Goal: Task Accomplishment & Management: Use online tool/utility

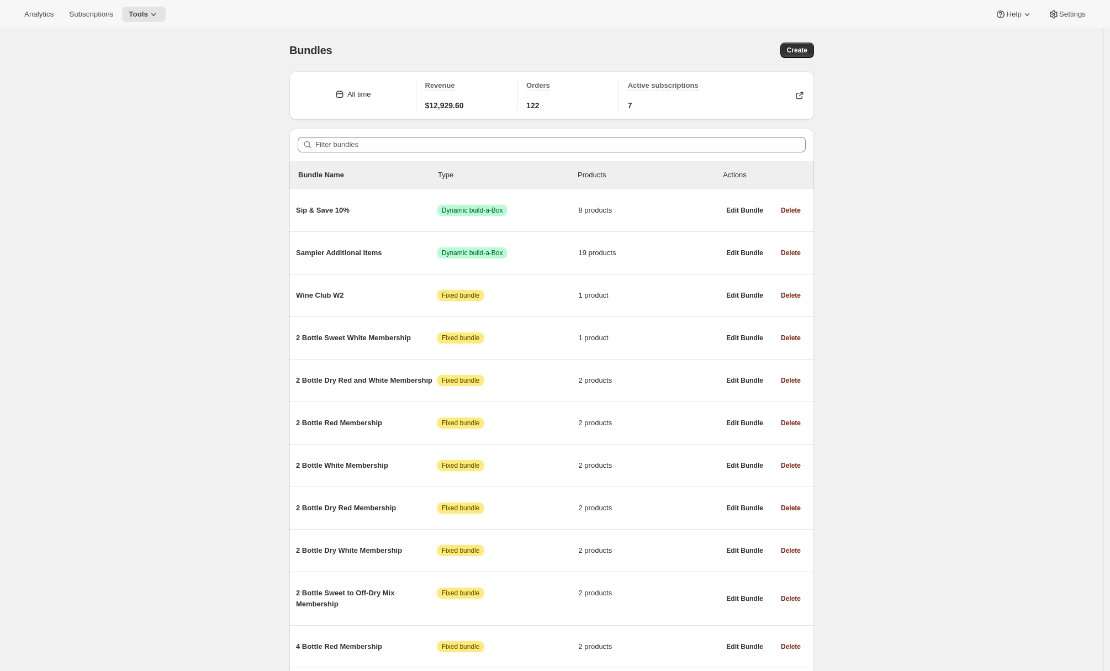
scroll to position [44, 0]
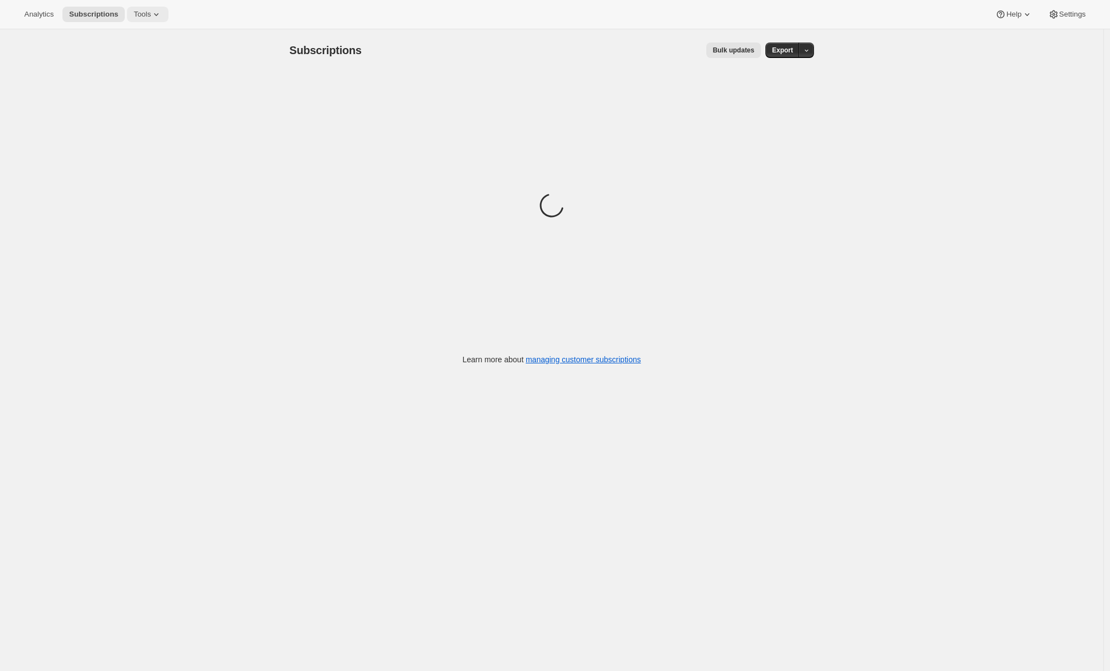
click at [157, 14] on icon at bounding box center [156, 14] width 4 height 3
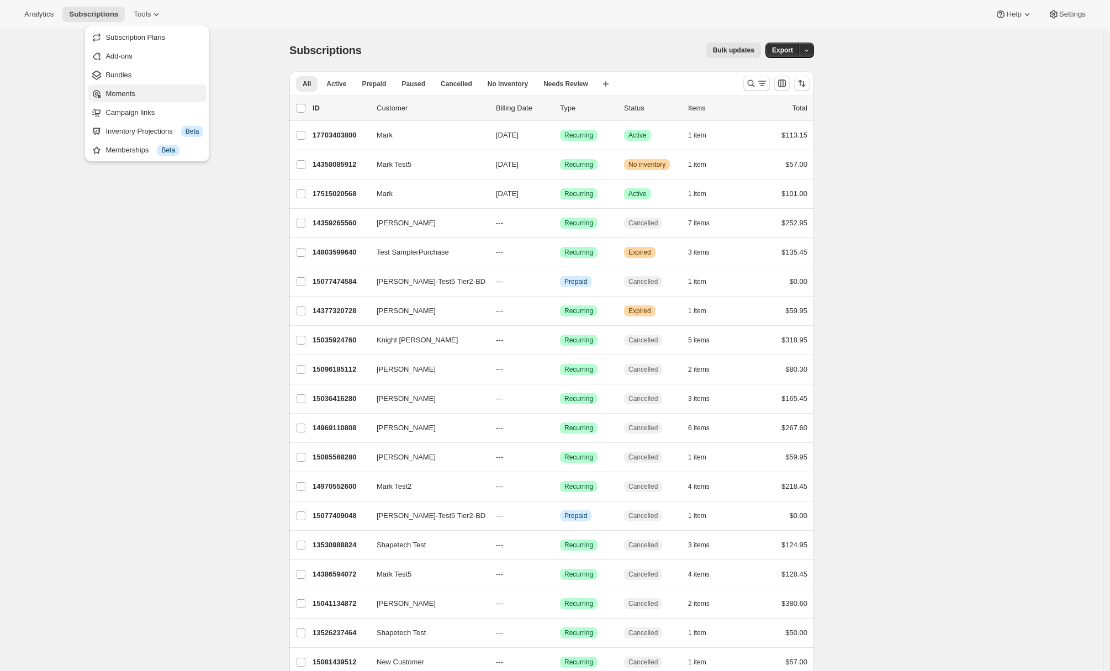
click at [147, 92] on span "Moments" at bounding box center [154, 93] width 98 height 11
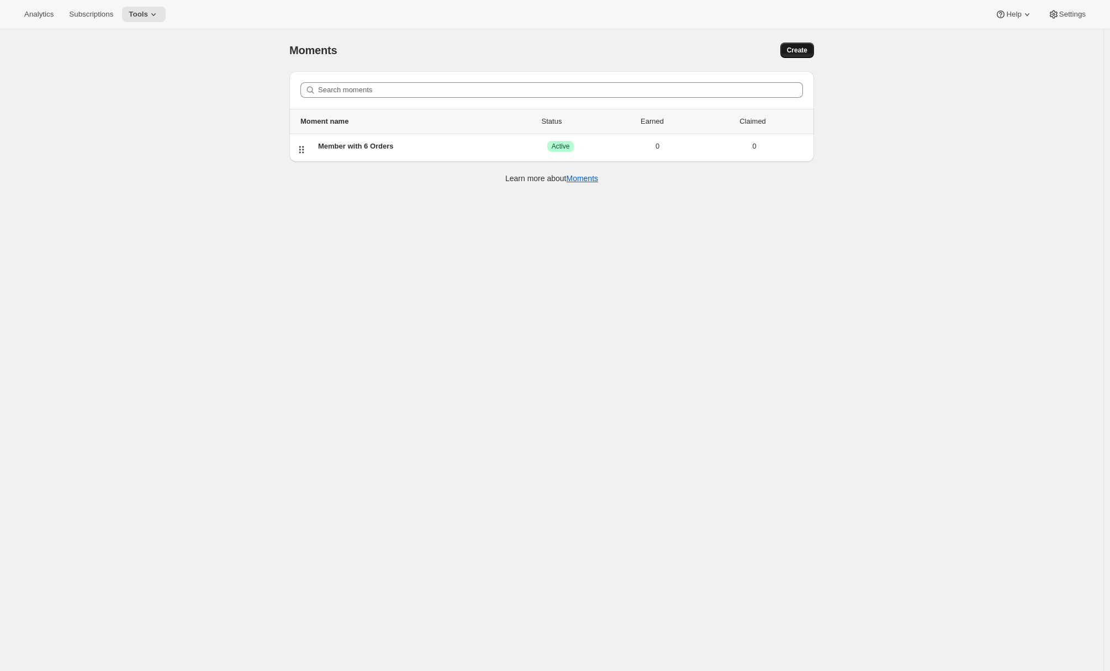
click at [804, 51] on span "Create" at bounding box center [797, 50] width 20 height 9
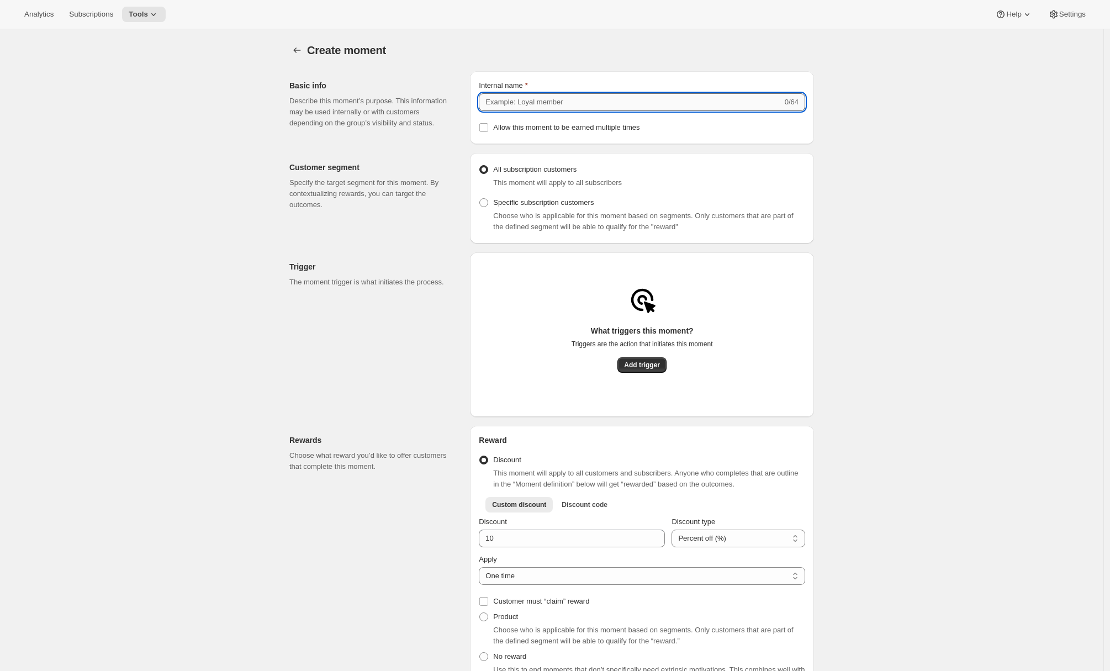
click at [596, 104] on input "Internal name" at bounding box center [630, 102] width 303 height 18
click at [488, 102] on input "[PERSON_NAME] 6 order test" at bounding box center [628, 102] width 299 height 18
type input "Awtomic 6 order test"
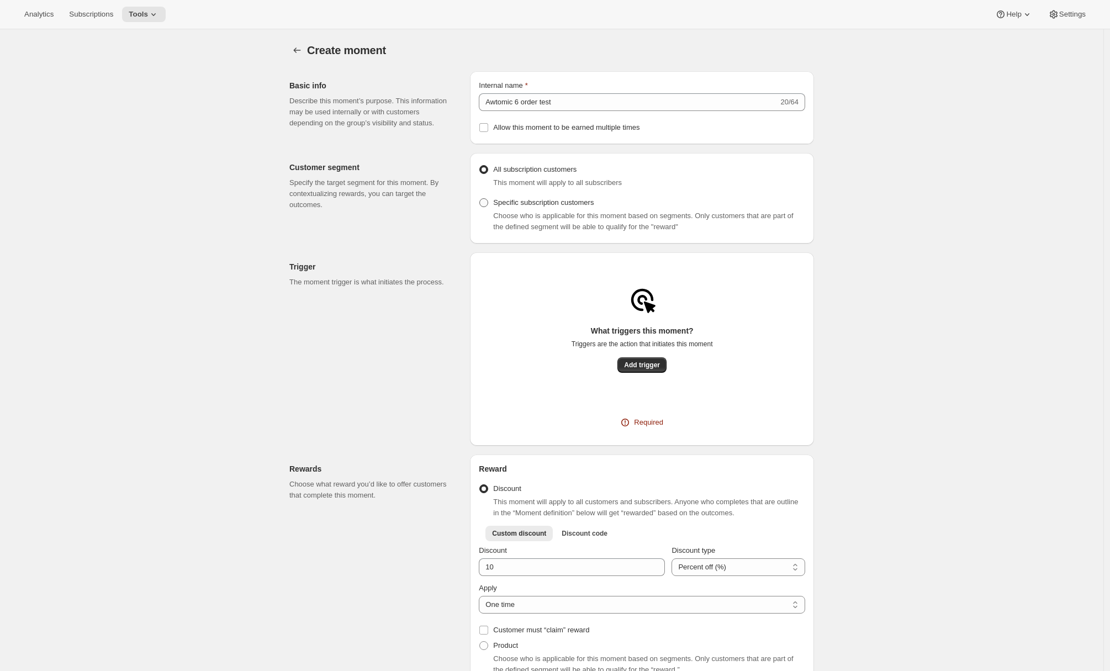
click at [504, 206] on span "Specific subscription customers" at bounding box center [543, 202] width 100 height 8
click at [480, 199] on input "Specific subscription customers" at bounding box center [479, 198] width 1 height 1
radio input "true"
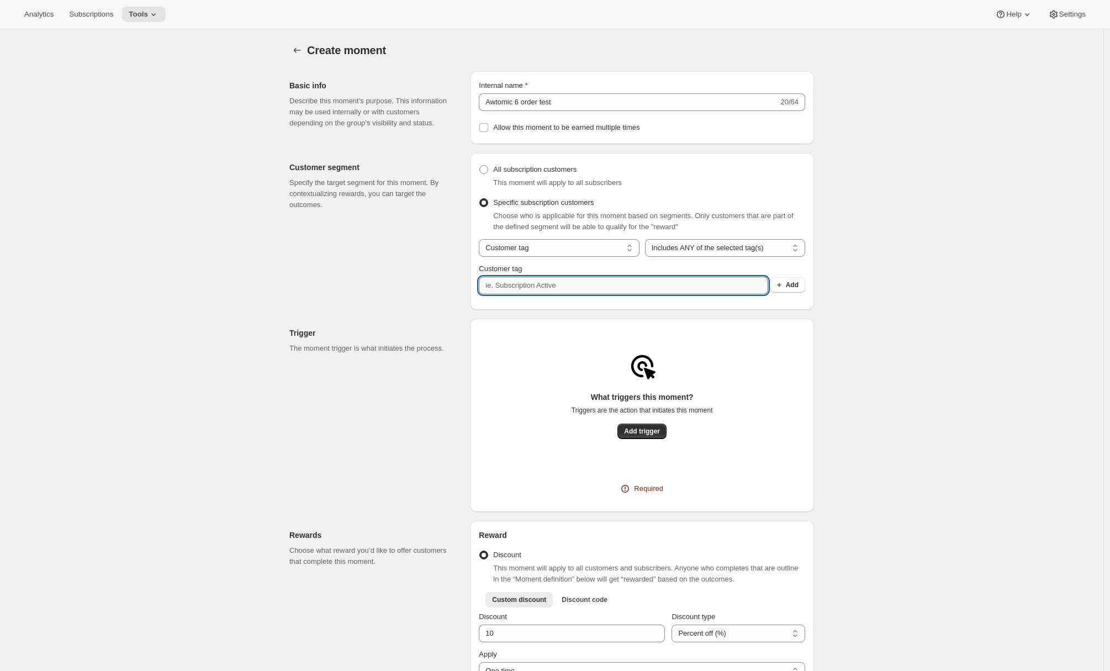
click at [587, 294] on input "Customer tag" at bounding box center [623, 286] width 289 height 18
type input "Wine Club Member"
click at [799, 293] on button "Add" at bounding box center [787, 284] width 35 height 15
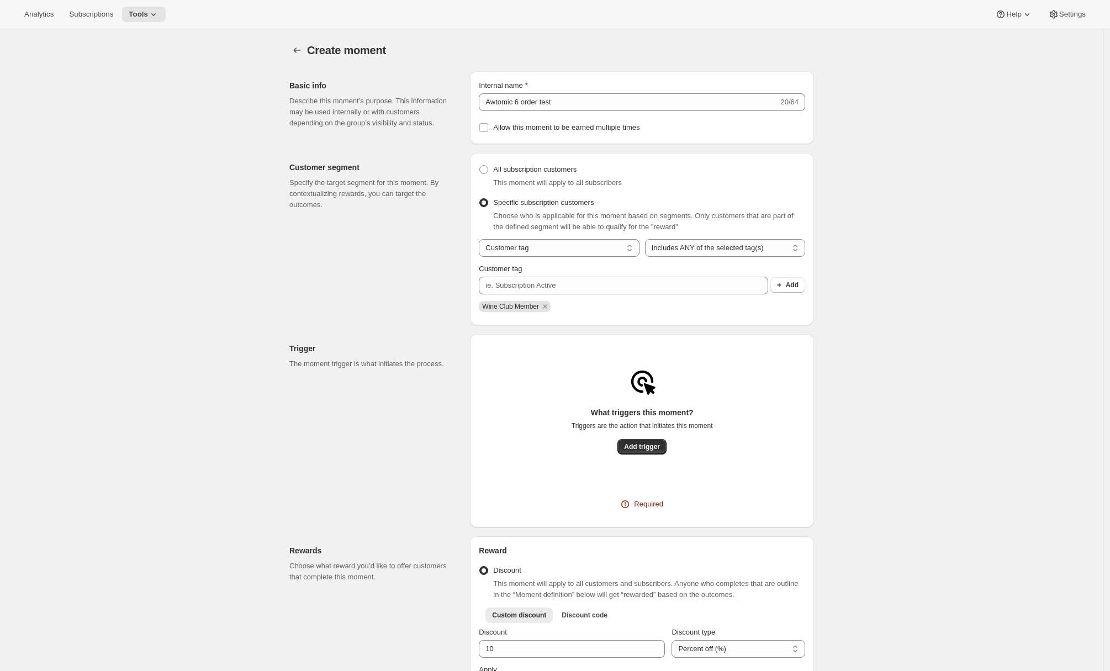
scroll to position [178, 0]
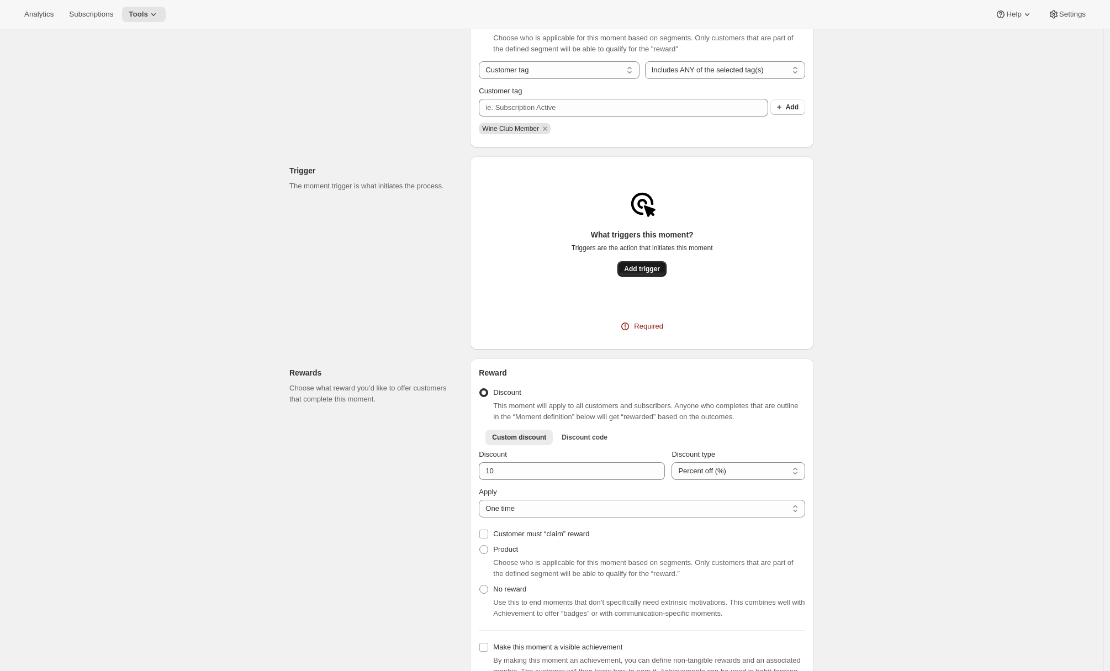
click at [647, 273] on span "Add trigger" at bounding box center [642, 268] width 36 height 9
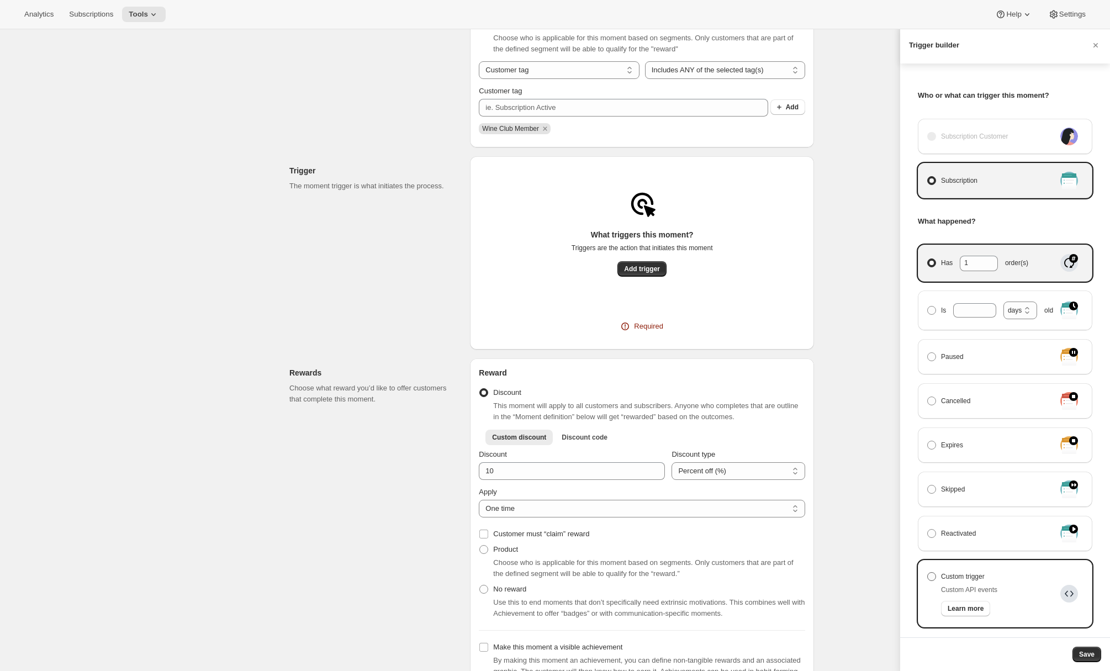
click at [939, 576] on label "Custom trigger" at bounding box center [961, 576] width 71 height 15
click at [928, 573] on input "Custom trigger" at bounding box center [927, 572] width 1 height 1
radio input "true"
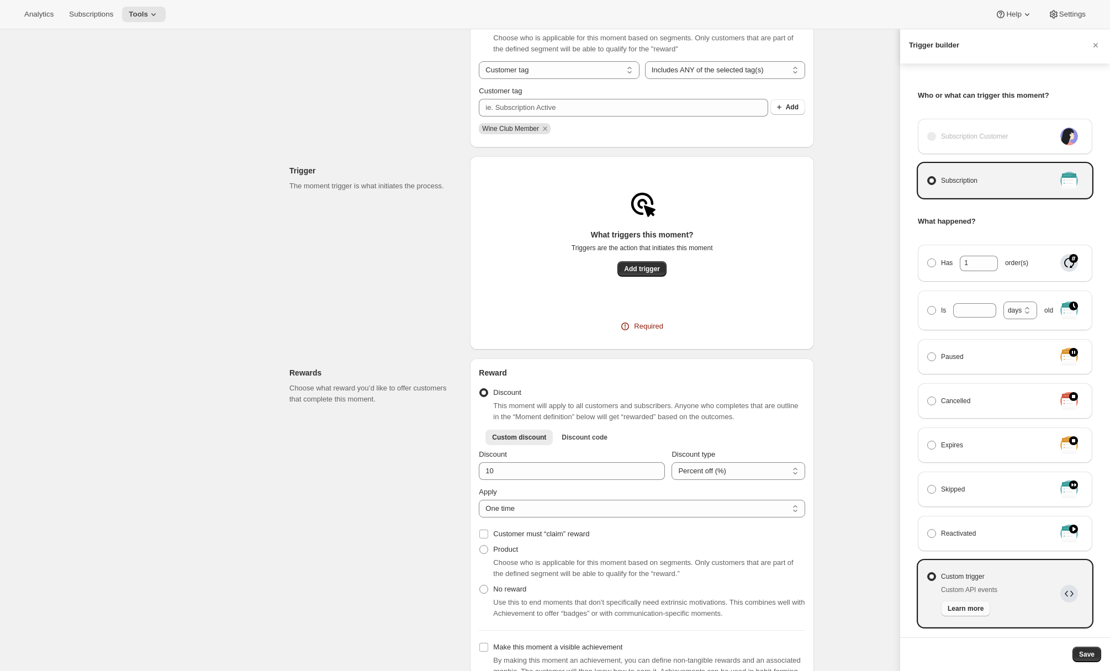
click at [958, 609] on span "Learn more" at bounding box center [965, 608] width 36 height 9
click at [1092, 656] on span "Save" at bounding box center [1086, 654] width 15 height 9
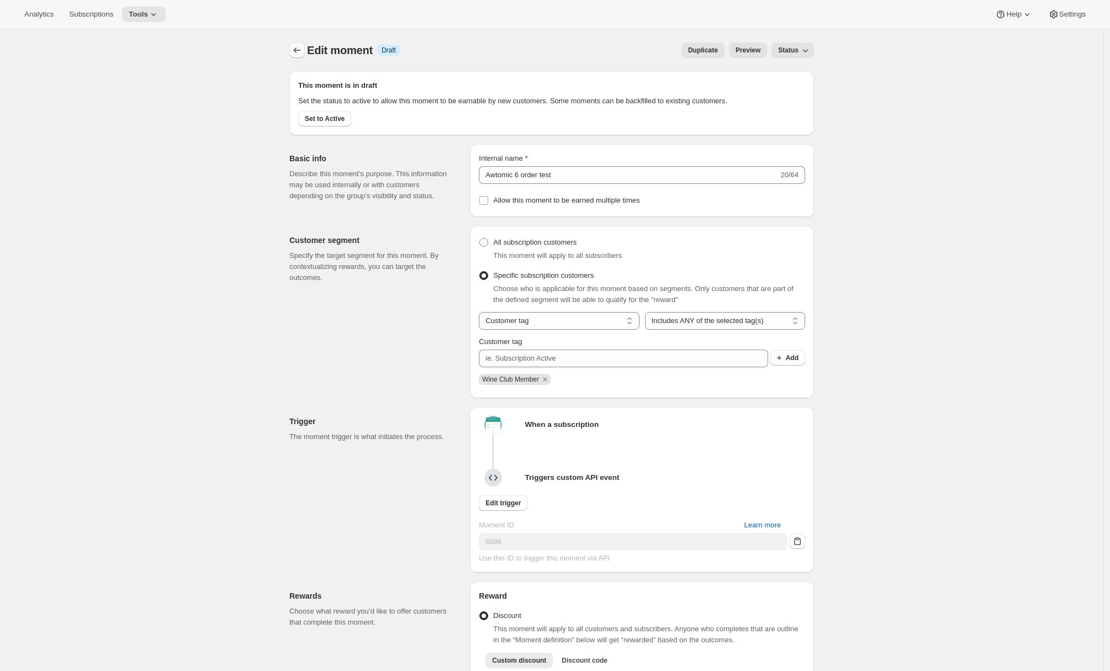
click at [299, 52] on icon "Create moment" at bounding box center [297, 50] width 11 height 11
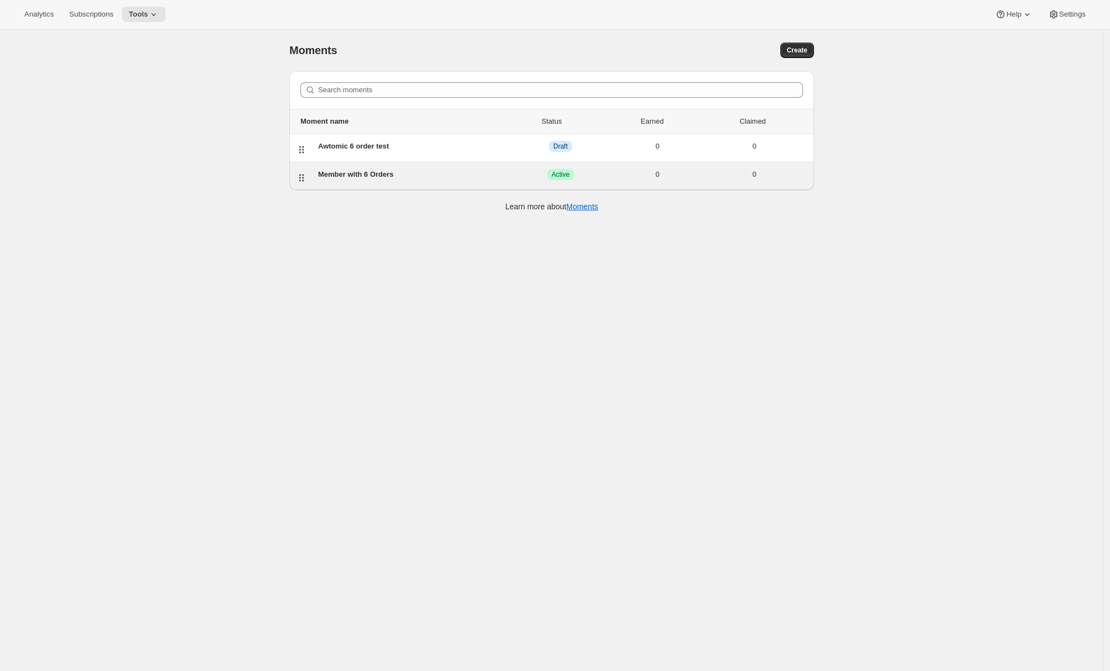
click at [390, 172] on div "Member with 6 Orders" at bounding box center [415, 174] width 194 height 11
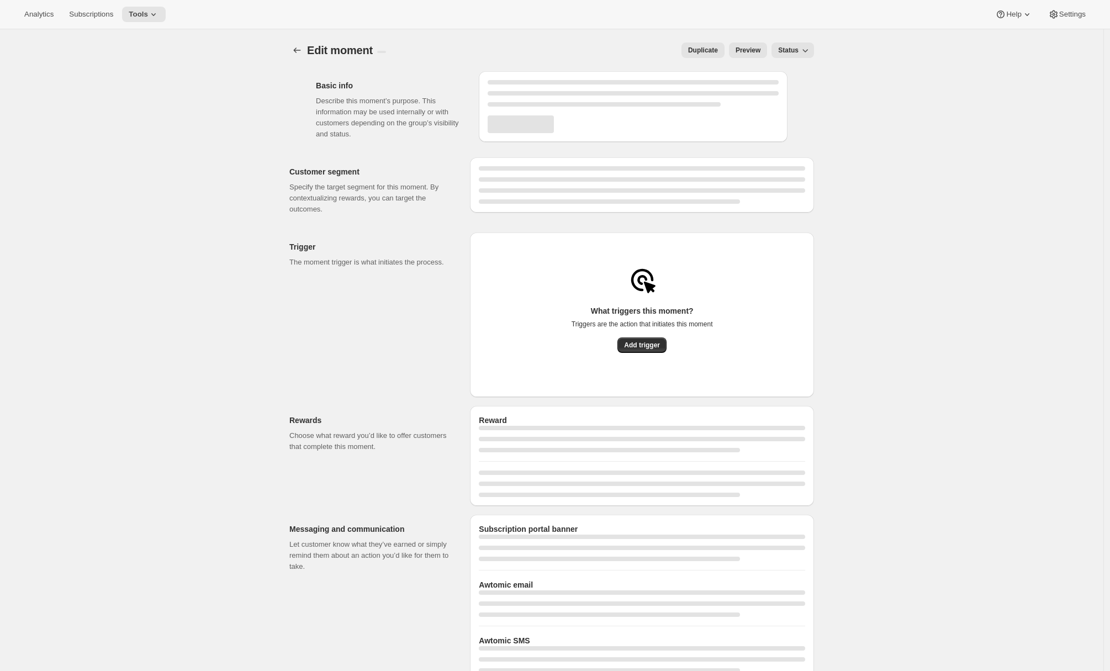
select select "FIXED_AMOUNT"
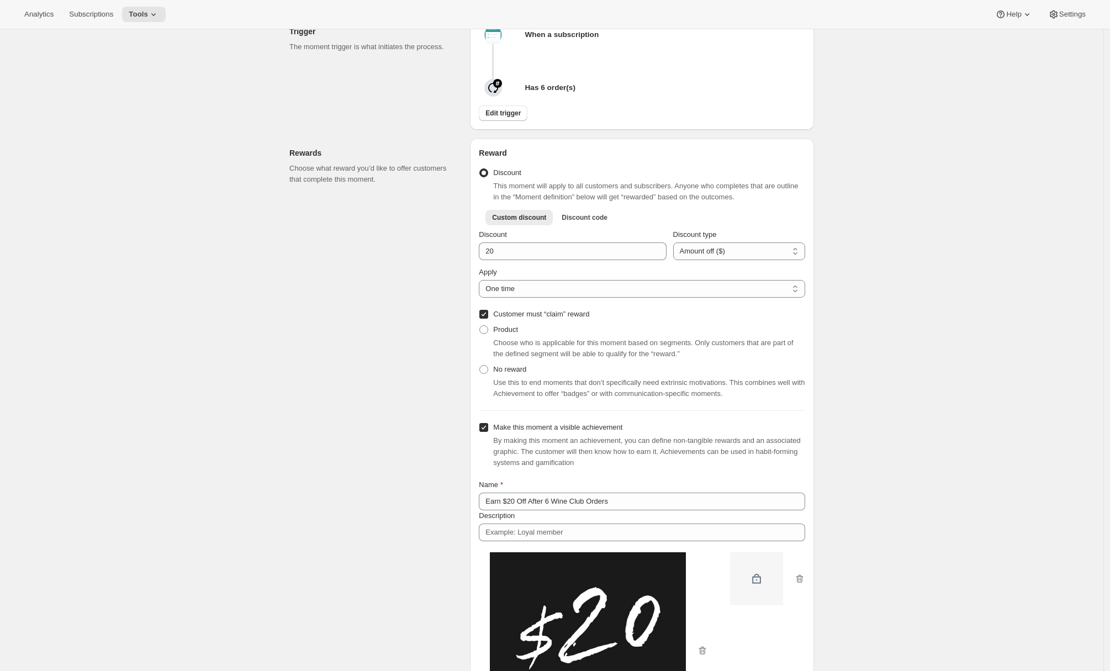
scroll to position [373, 0]
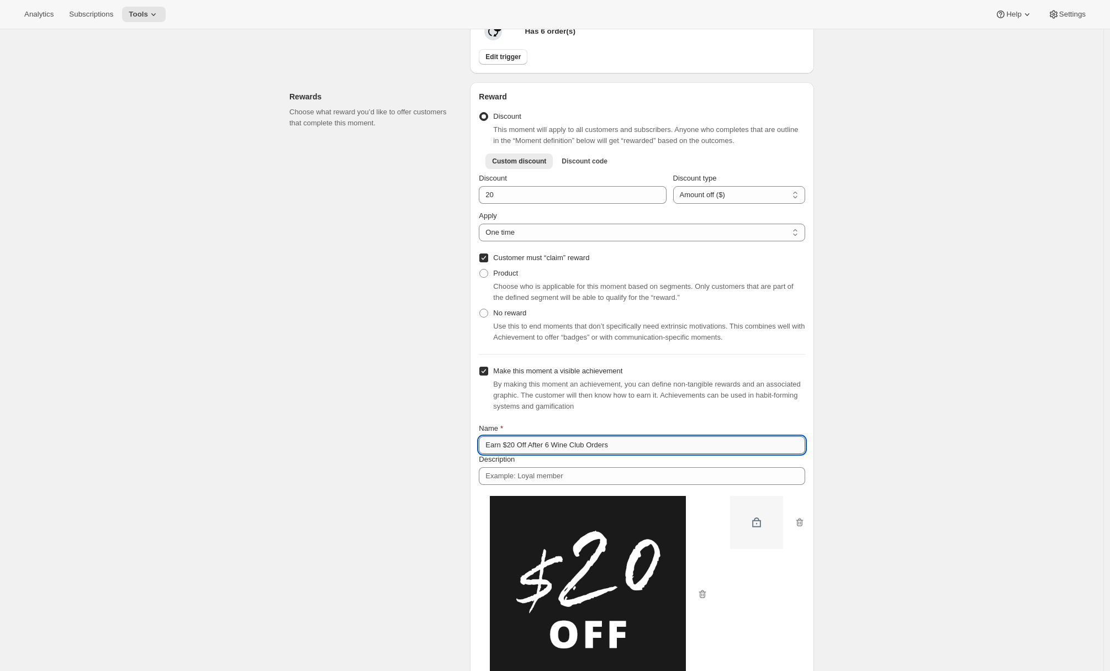
click at [606, 454] on input "Earn $20 Off After 6 Wine Club Orders" at bounding box center [642, 445] width 326 height 18
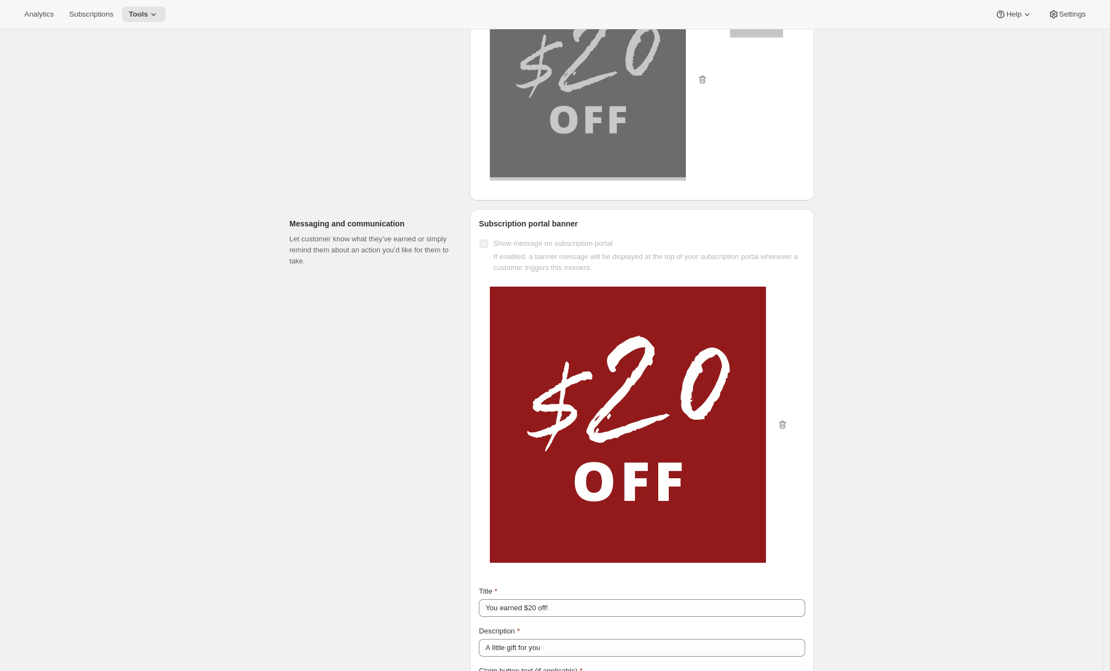
scroll to position [1016, 0]
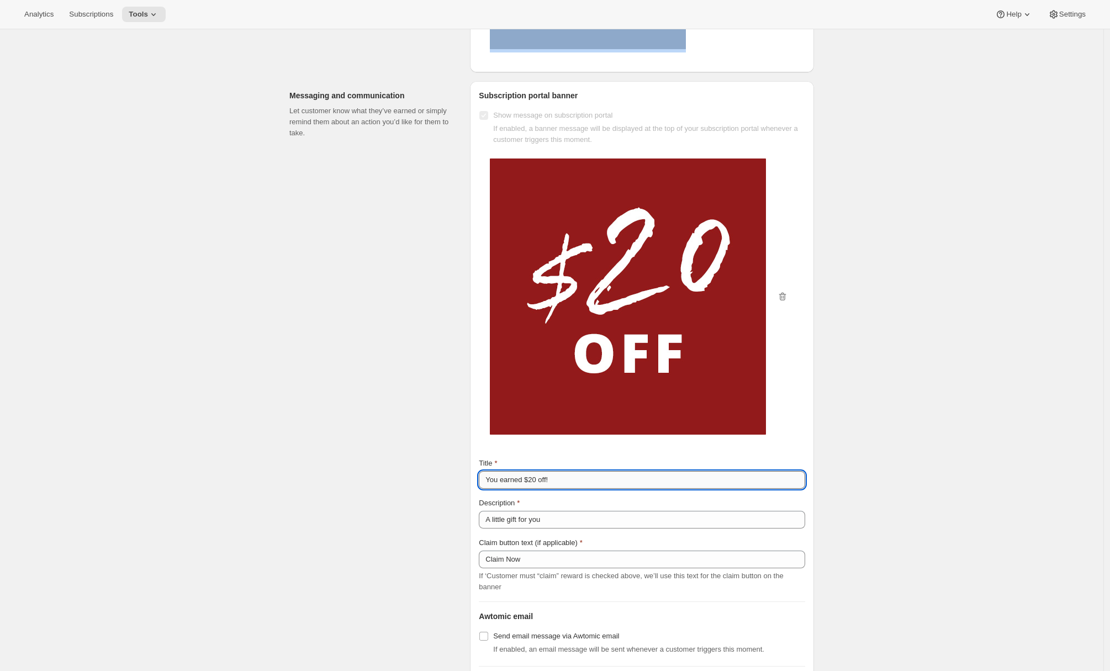
click at [518, 483] on input "You earned $20 off!" at bounding box center [642, 480] width 326 height 18
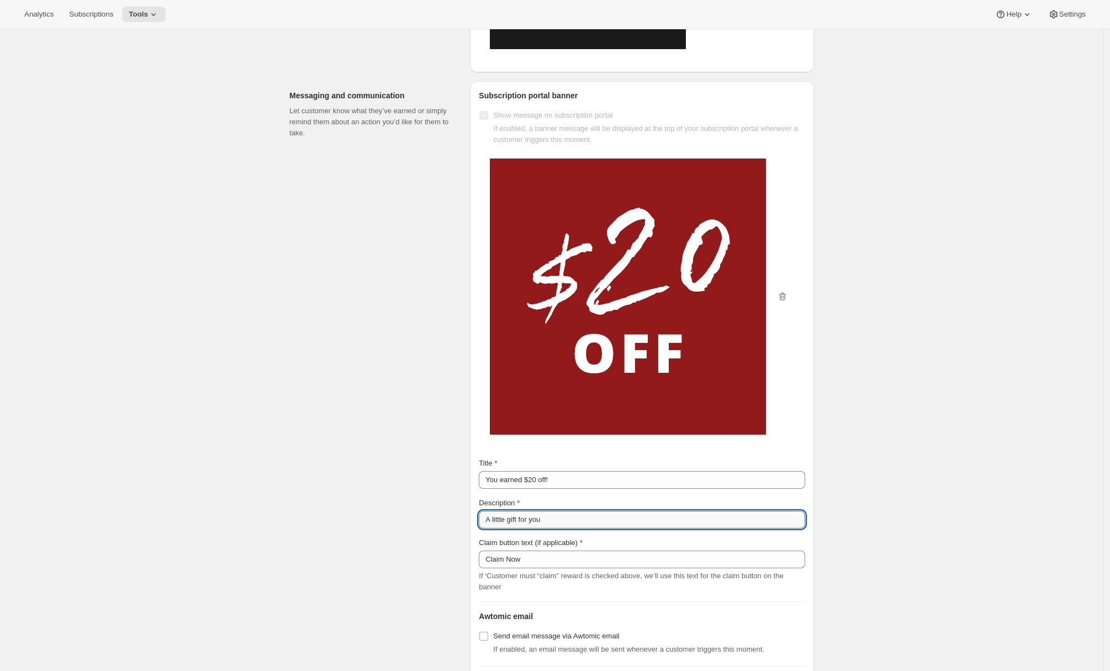
click at [553, 528] on input "A little gift for you" at bounding box center [642, 520] width 326 height 18
click at [549, 525] on input "A little gift for you" at bounding box center [642, 520] width 326 height 18
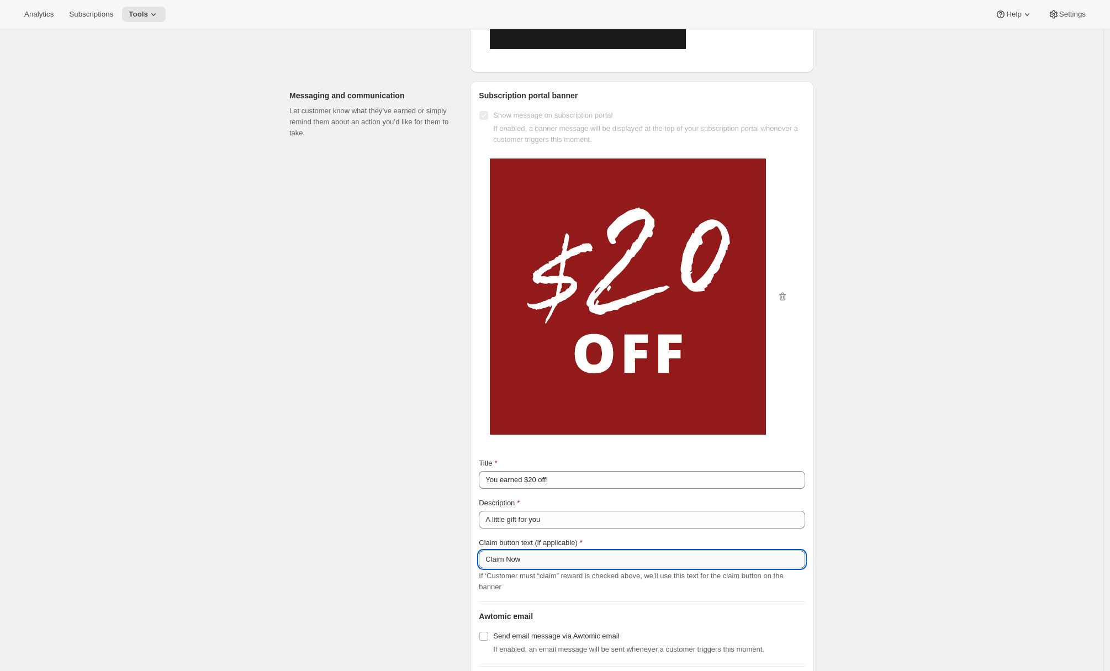
click at [515, 568] on input "Claim Now" at bounding box center [642, 559] width 326 height 18
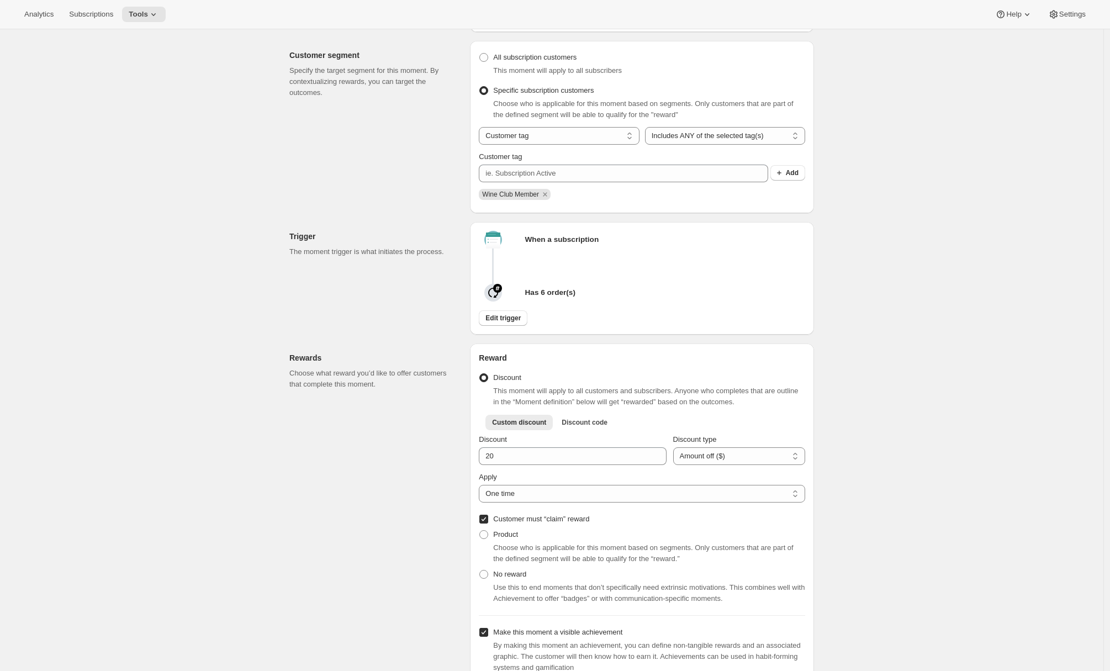
scroll to position [0, 0]
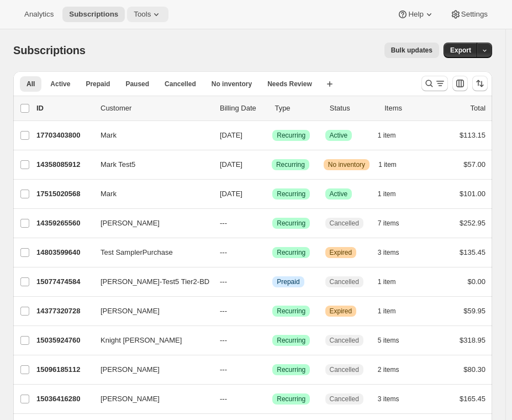
click at [149, 15] on span "Tools" at bounding box center [142, 14] width 17 height 9
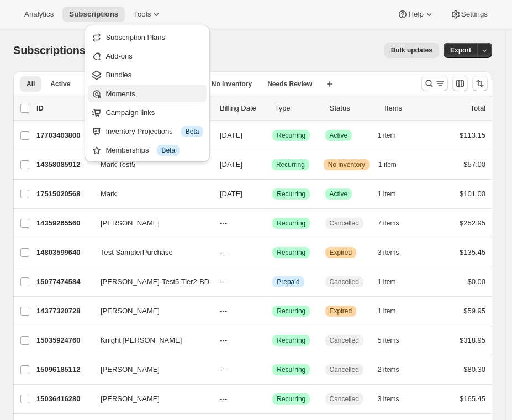
click at [127, 98] on span "Moments" at bounding box center [119, 93] width 29 height 8
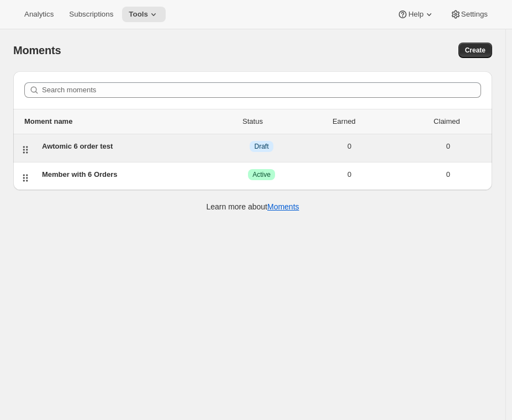
click at [129, 151] on div "Awtomic 6 order test" at bounding box center [130, 146] width 176 height 11
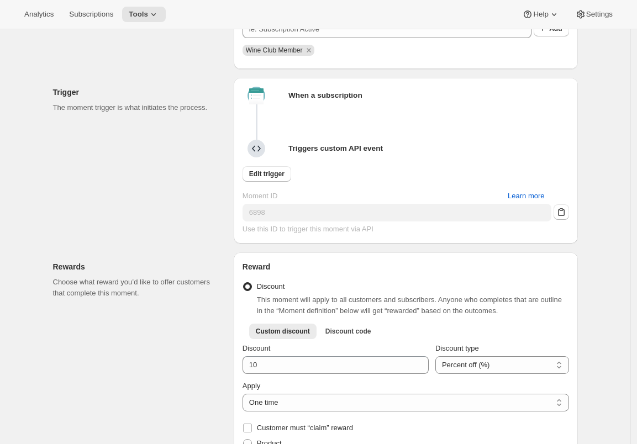
scroll to position [557, 0]
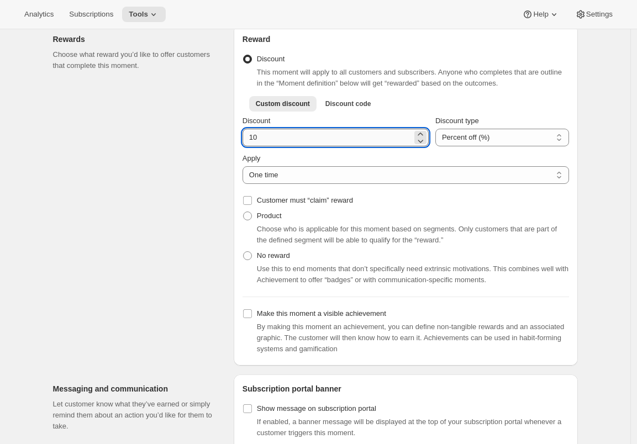
click at [257, 146] on input "Discount" at bounding box center [327, 138] width 170 height 18
type input "20"
click at [472, 146] on select "Percent off (%) Amount off ($)" at bounding box center [502, 138] width 134 height 18
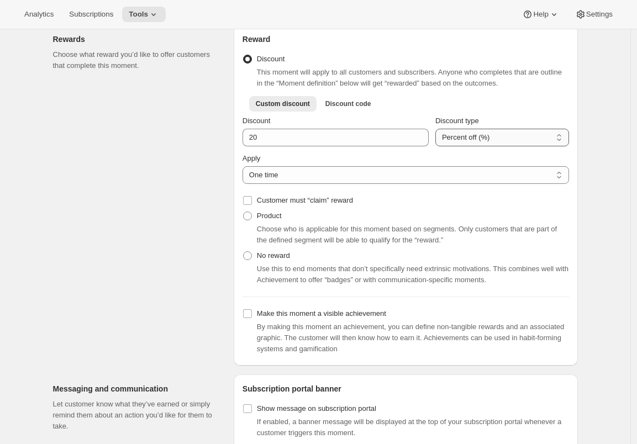
select select "FIXED_AMOUNT"
click at [435, 145] on select "Percent off (%) Amount off ($)" at bounding box center [502, 138] width 134 height 18
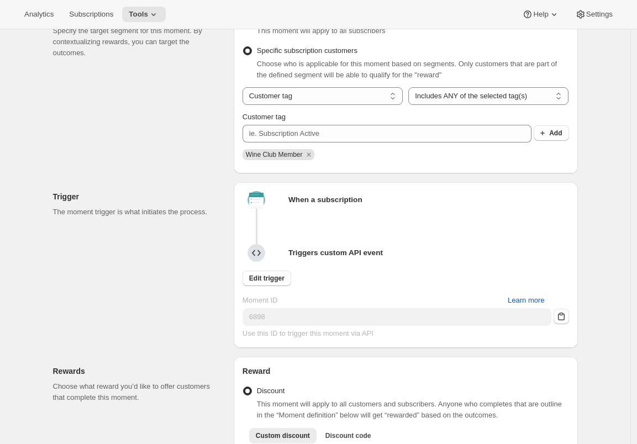
scroll to position [0, 0]
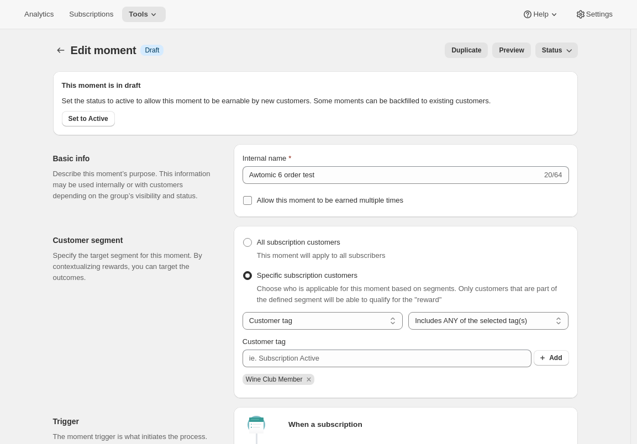
click at [249, 205] on input "Allow this moment to be earned multiple times" at bounding box center [247, 200] width 9 height 9
checkbox input "true"
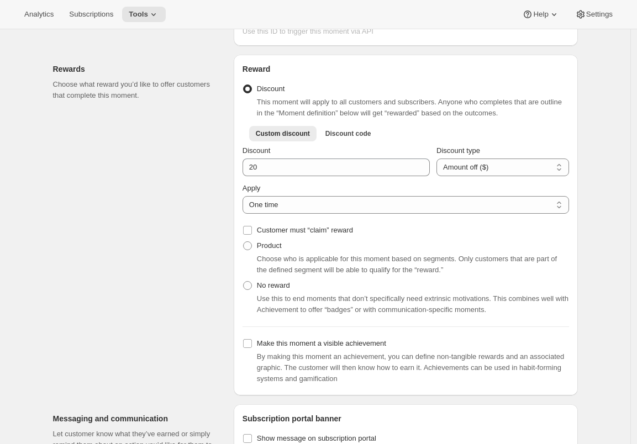
scroll to position [584, 0]
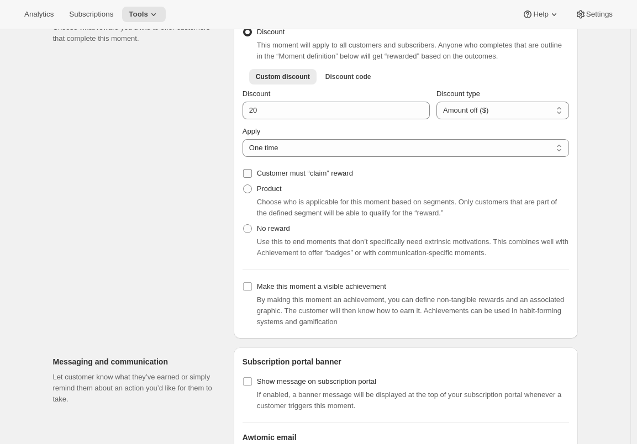
click at [251, 178] on input "Customer must “claim” reward" at bounding box center [247, 173] width 9 height 9
checkbox input "true"
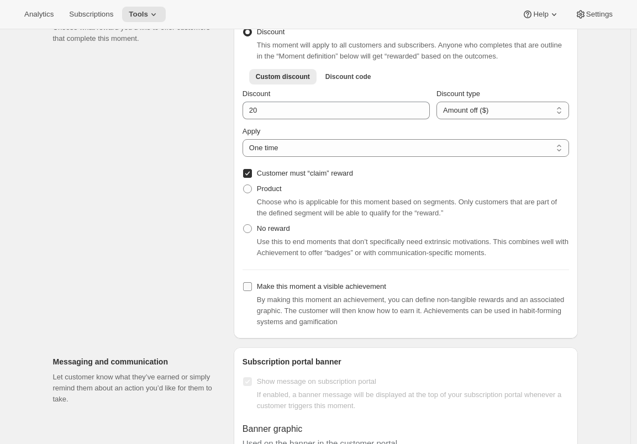
click at [252, 291] on input "Make this moment a visible achievement" at bounding box center [247, 286] width 9 height 9
checkbox input "true"
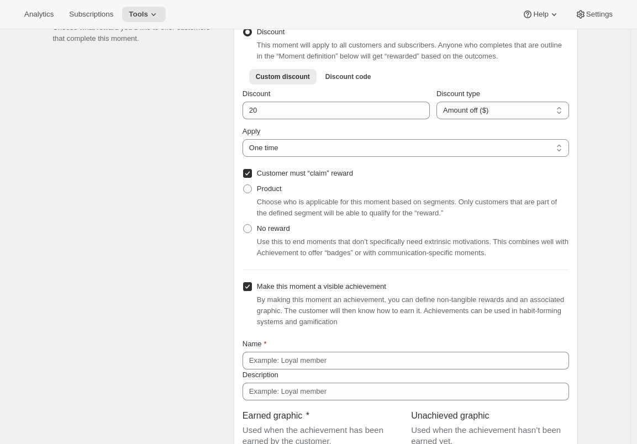
scroll to position [703, 0]
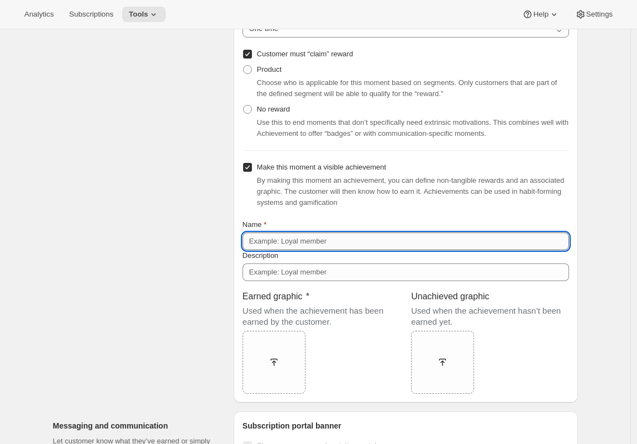
click at [260, 250] on input "Name" at bounding box center [405, 241] width 326 height 18
paste input "Earn $20 Off After 6 Wine Club Orders"
type input "Earn $20 Off After 6 Wine Club Orders"
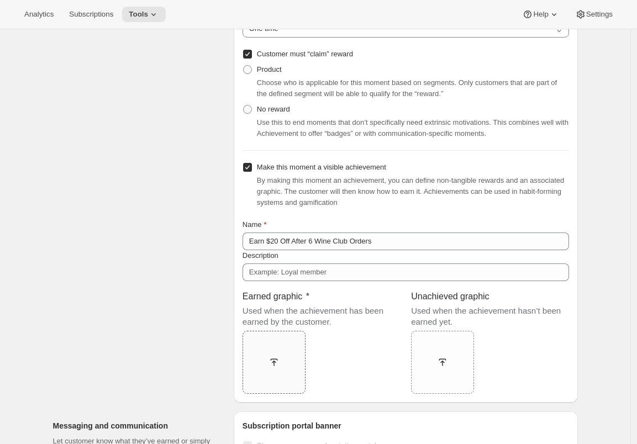
click at [269, 372] on div at bounding box center [273, 362] width 63 height 20
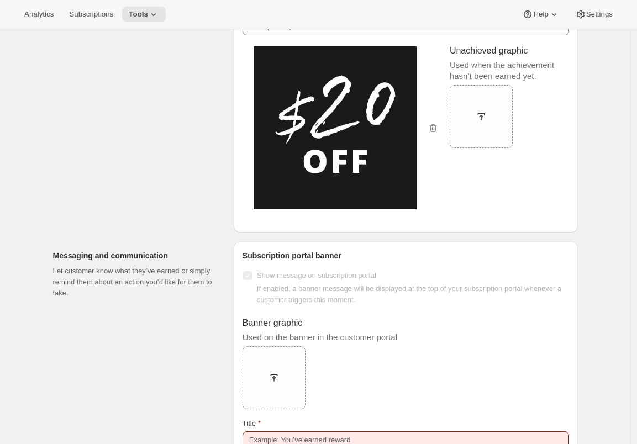
scroll to position [1069, 0]
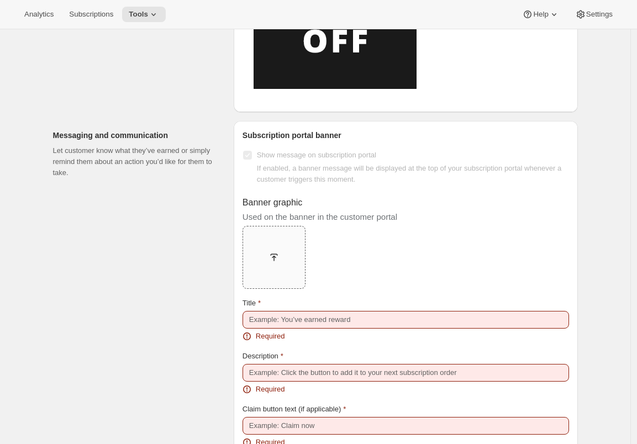
click at [263, 284] on div at bounding box center [273, 257] width 63 height 63
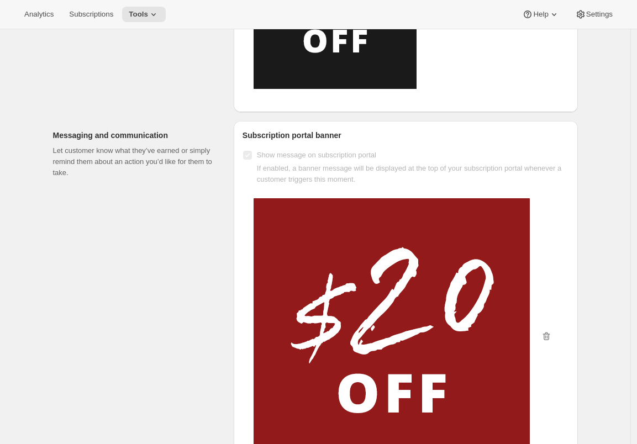
scroll to position [1260, 0]
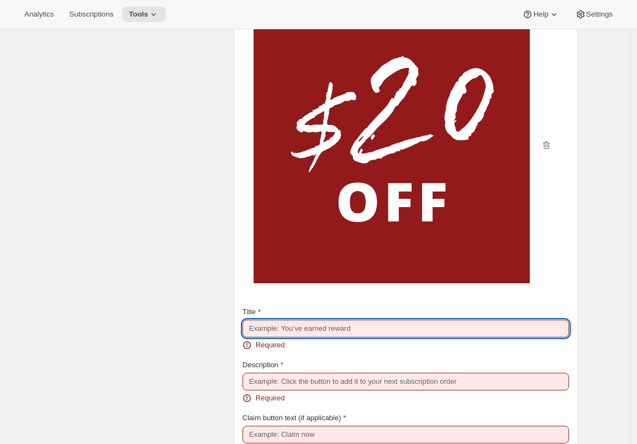
click at [260, 337] on input "Title" at bounding box center [405, 329] width 326 height 18
paste input "You earned $20 off!"
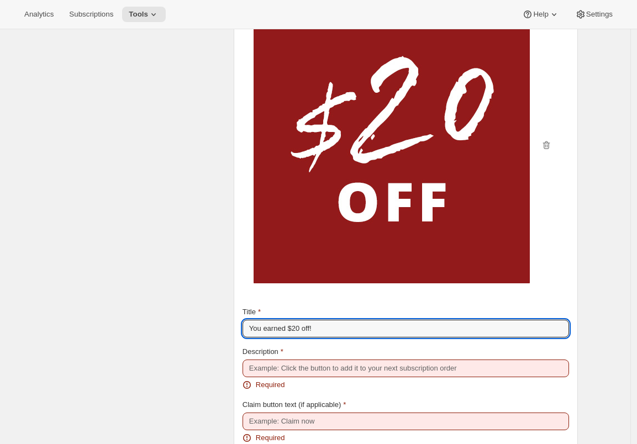
type input "You earned $20 off!"
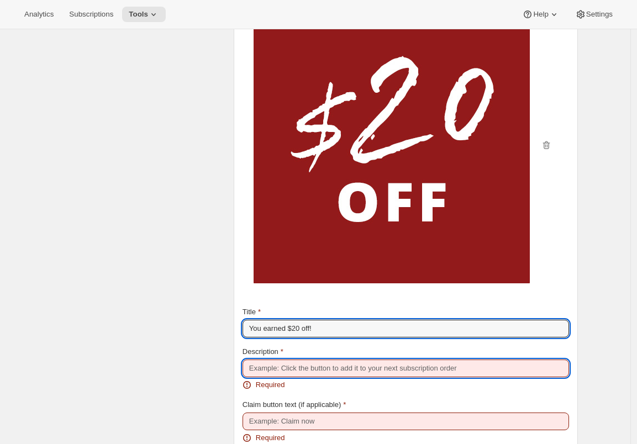
click at [280, 377] on input "Description" at bounding box center [405, 368] width 326 height 18
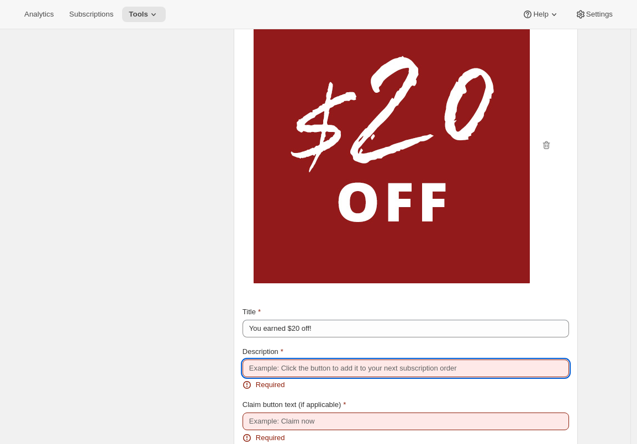
paste input "A little gift for you"
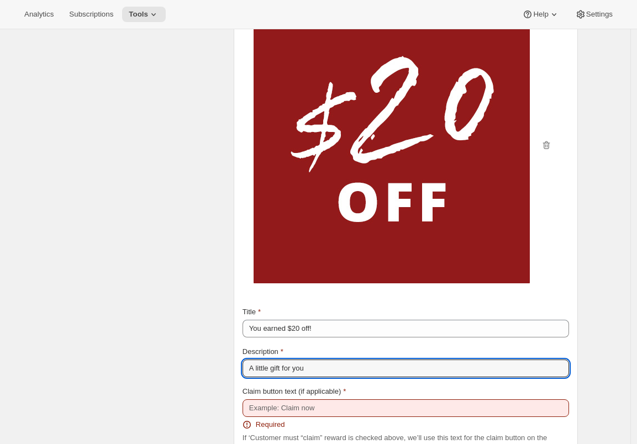
type input "A little gift for you"
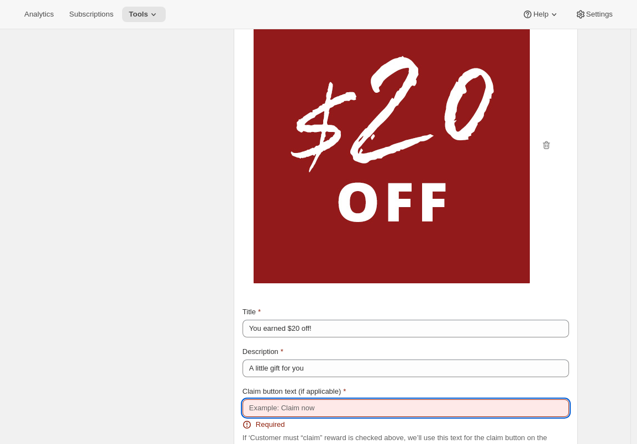
click at [267, 417] on input "Claim button text (if applicable)" at bounding box center [405, 408] width 326 height 18
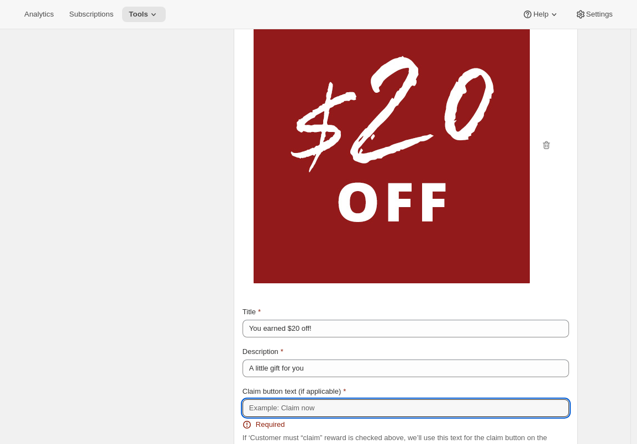
paste input "Claim Now"
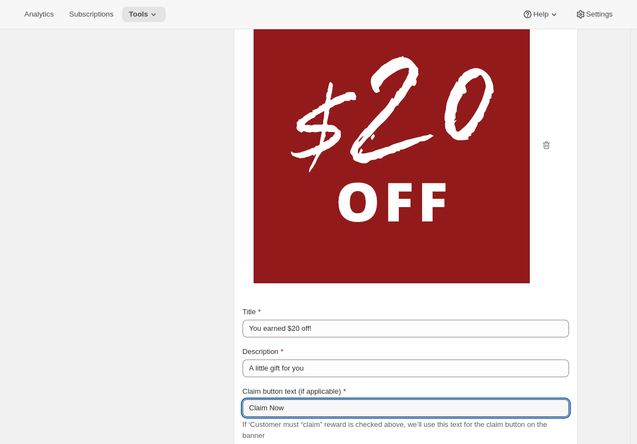
type input "Claim Now"
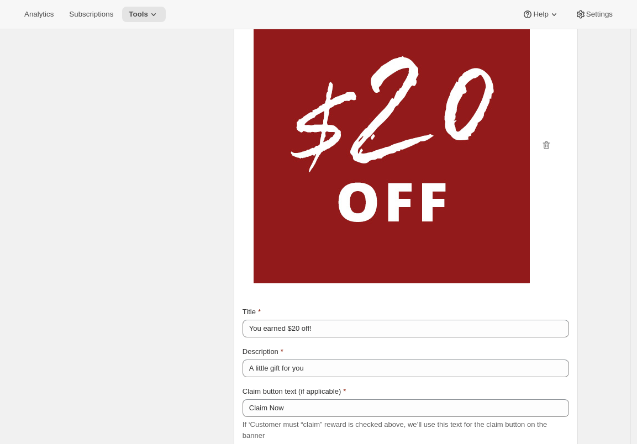
click at [137, 411] on div "Messaging and communication Let customer know what they’ve earned or simply rem…" at bounding box center [139, 254] width 172 height 649
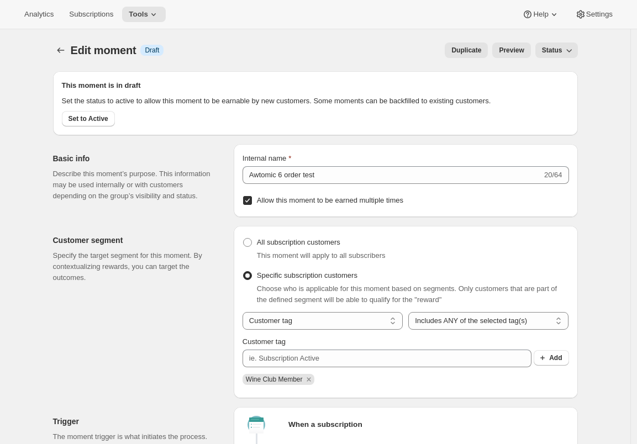
scroll to position [284, 0]
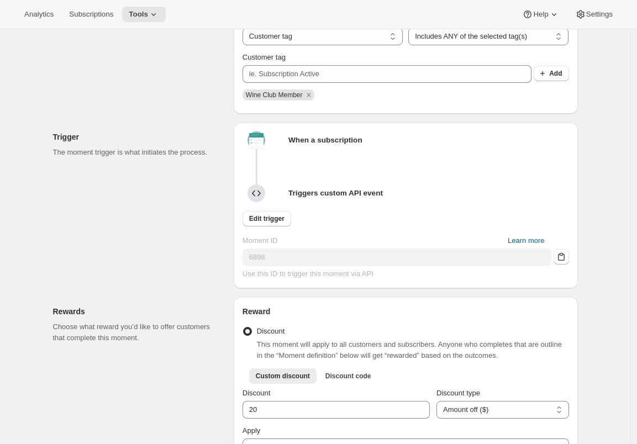
drag, startPoint x: 566, startPoint y: 273, endPoint x: 542, endPoint y: 216, distance: 62.3
click at [517, 262] on icon "button" at bounding box center [560, 256] width 11 height 11
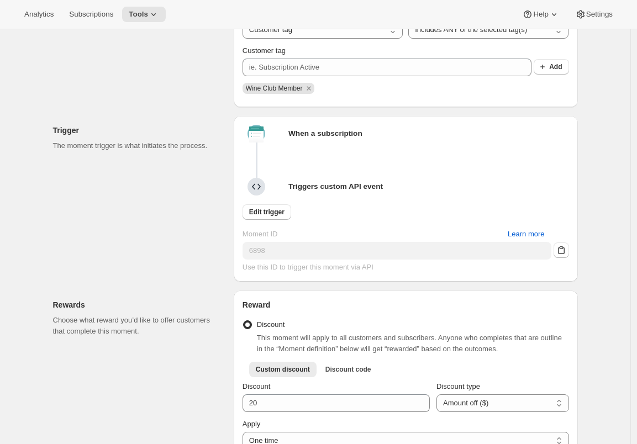
scroll to position [581, 0]
